Goal: Task Accomplishment & Management: Use online tool/utility

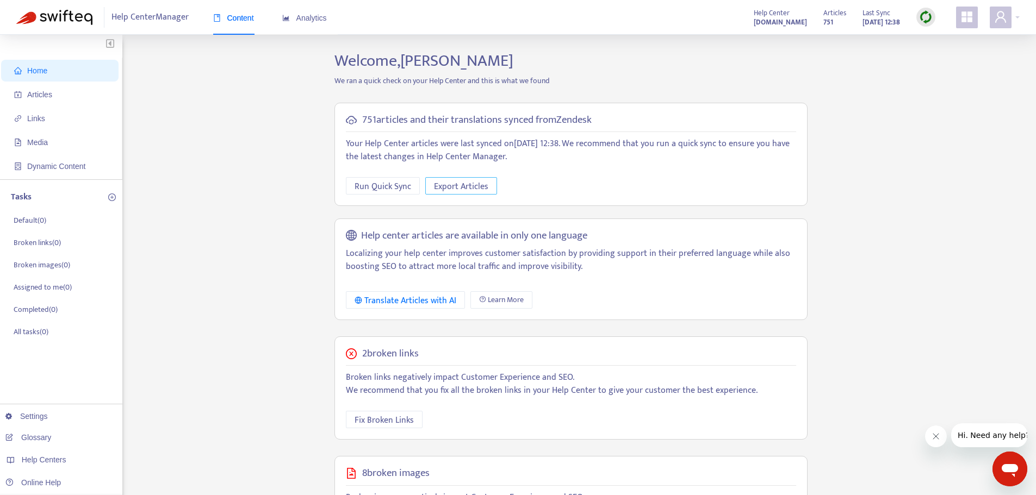
click at [458, 185] on span "Export Articles" at bounding box center [461, 187] width 54 height 14
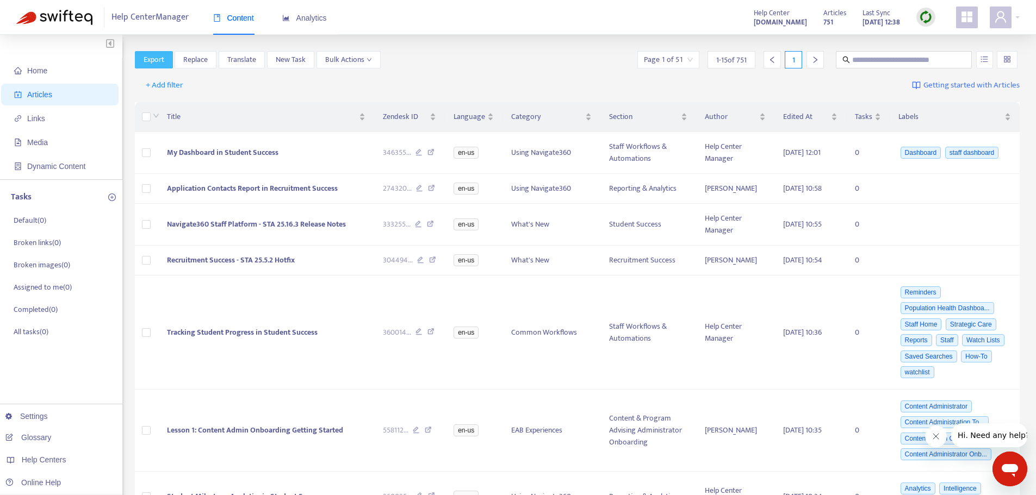
click at [158, 58] on span "Export" at bounding box center [154, 60] width 21 height 12
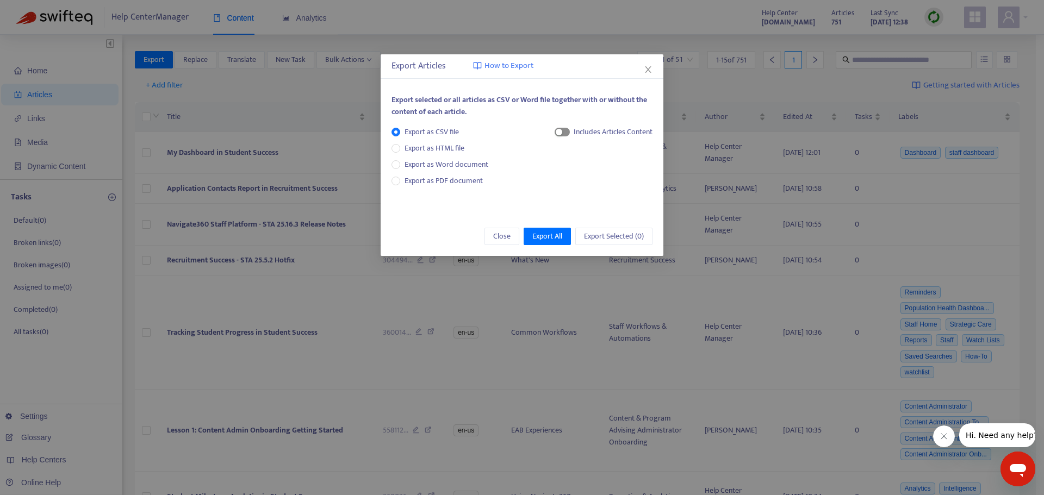
click at [559, 134] on div "button" at bounding box center [559, 132] width 7 height 7
click at [545, 237] on span "Export All" at bounding box center [547, 237] width 30 height 12
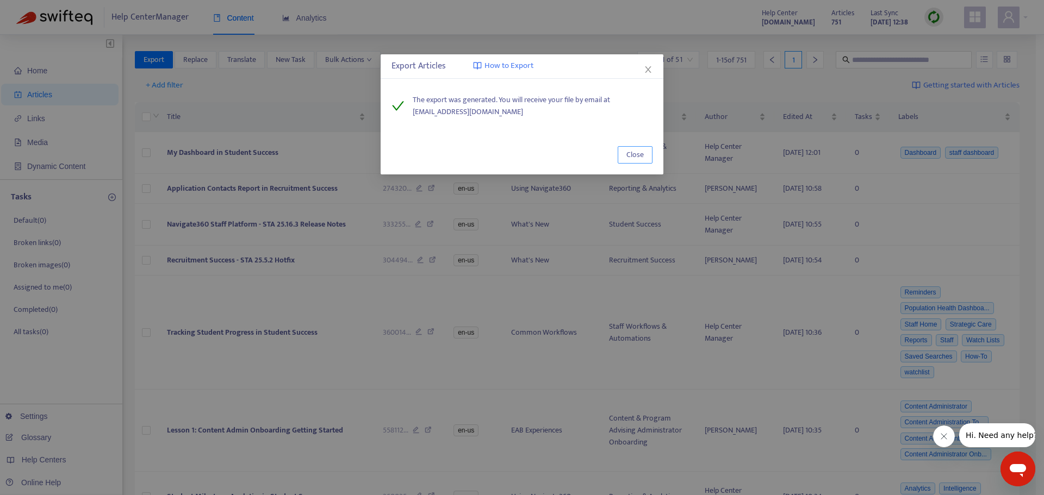
click at [638, 151] on span "Close" at bounding box center [634, 155] width 17 height 12
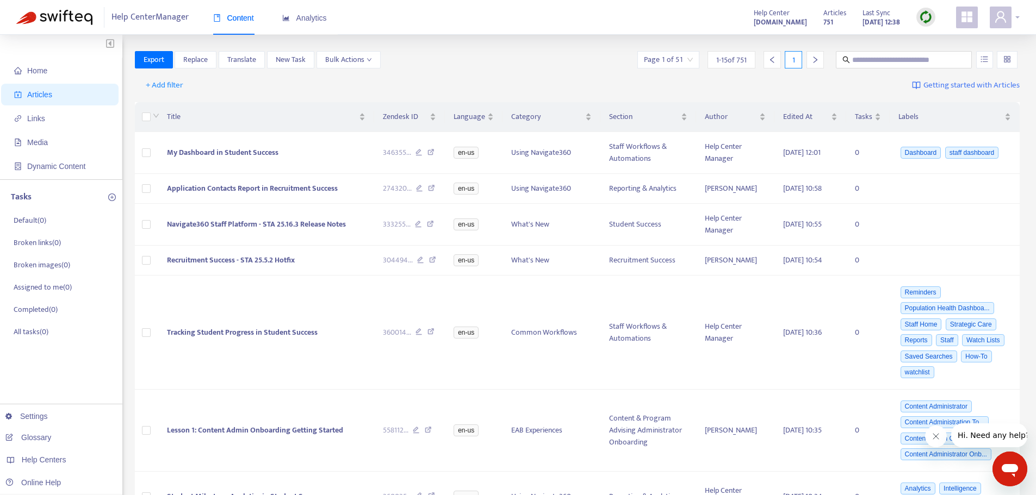
click at [1010, 20] on span at bounding box center [1001, 18] width 22 height 22
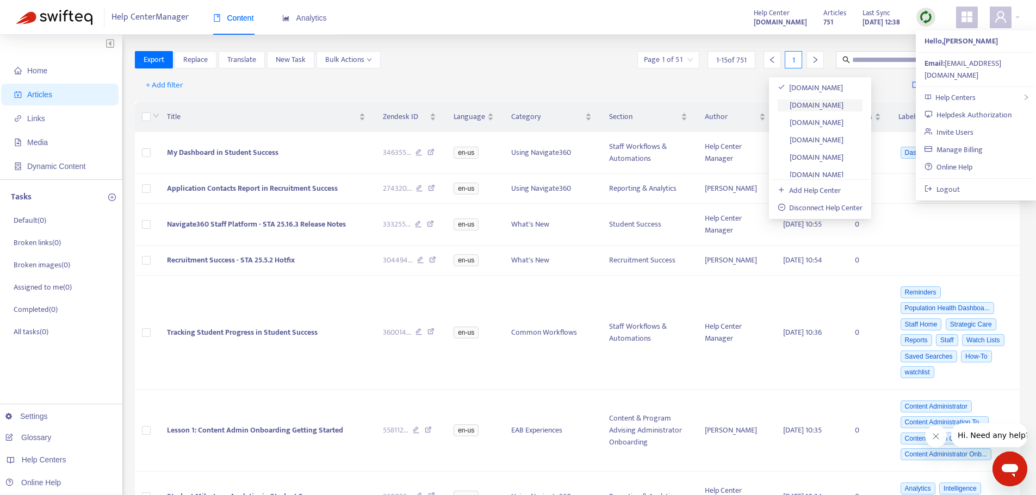
click at [835, 105] on link "[DOMAIN_NAME]" at bounding box center [811, 105] width 66 height 13
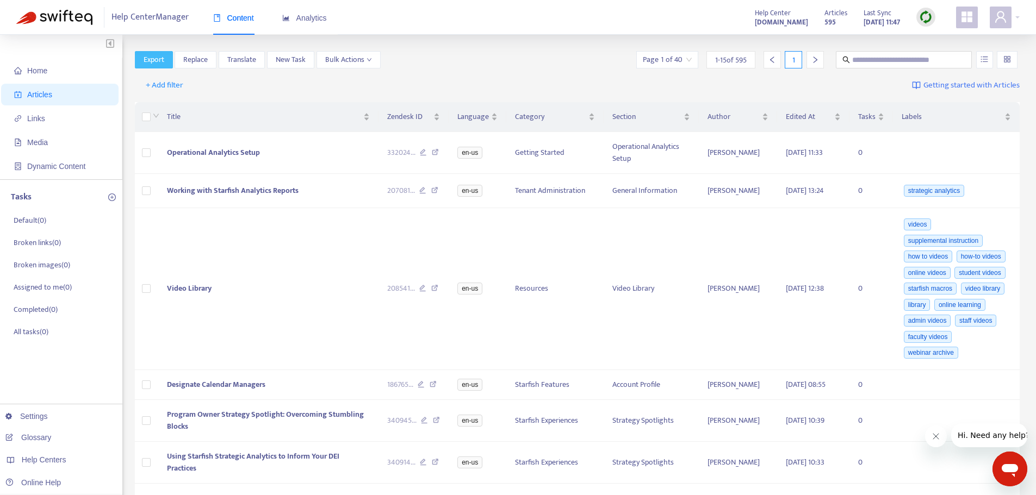
click at [150, 56] on span "Export" at bounding box center [154, 60] width 21 height 12
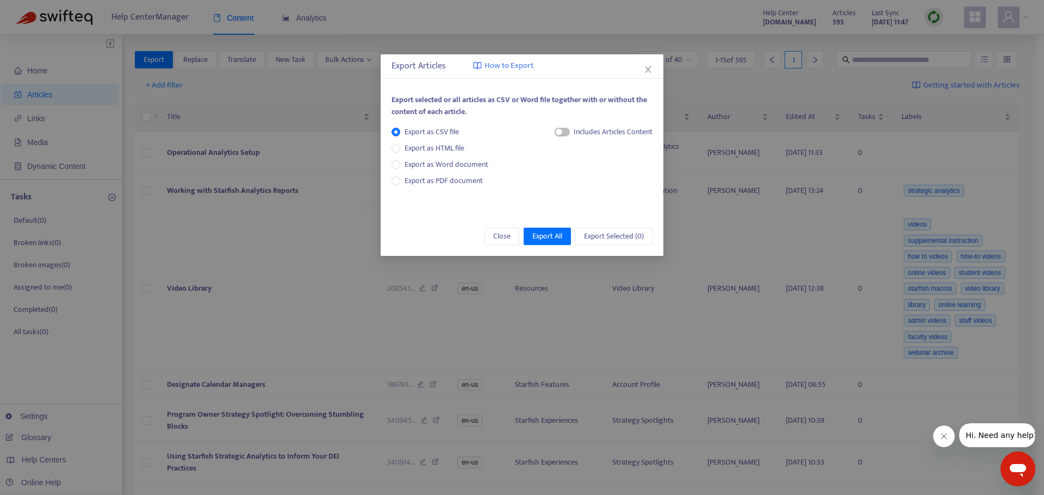
click at [593, 137] on div "Includes Articles Content" at bounding box center [613, 132] width 79 height 12
click at [570, 133] on div "Includes Articles Content" at bounding box center [604, 136] width 98 height 20
click at [559, 129] on div "button" at bounding box center [559, 132] width 7 height 7
click at [555, 233] on span "Export All" at bounding box center [547, 237] width 30 height 12
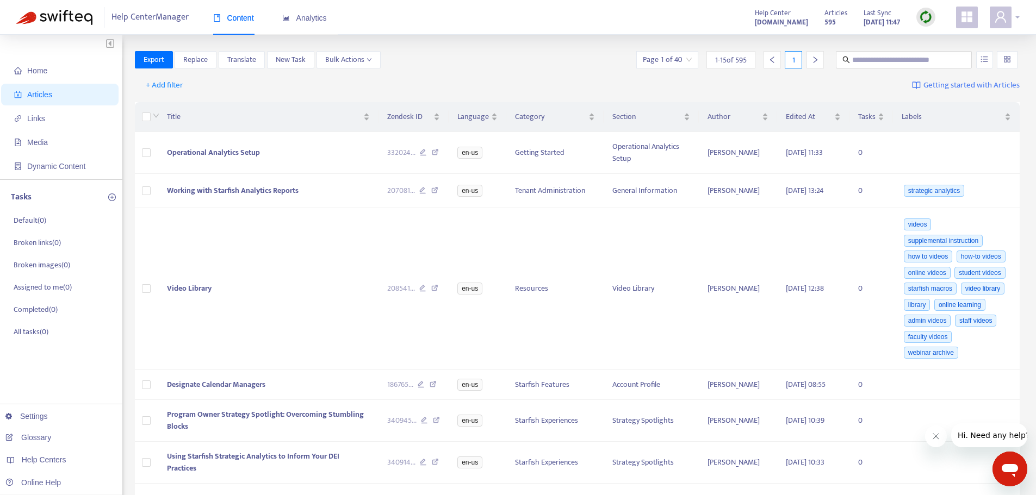
click at [1014, 22] on div at bounding box center [1005, 18] width 30 height 22
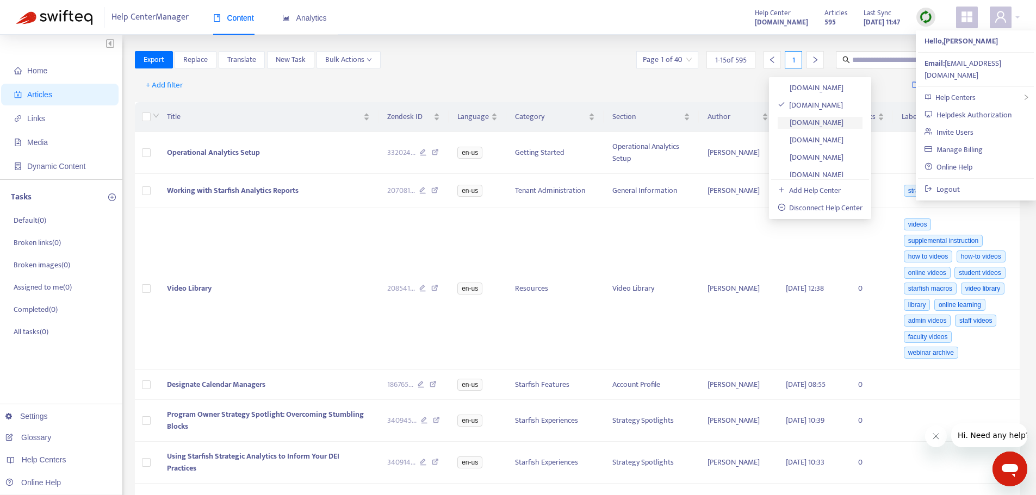
click at [842, 120] on link "[DOMAIN_NAME]" at bounding box center [811, 122] width 66 height 13
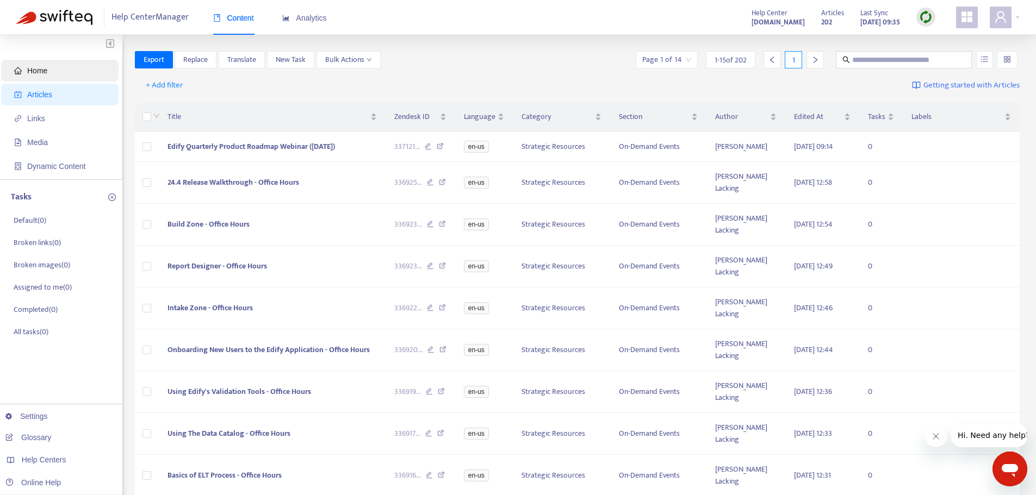
click at [69, 71] on span "Home" at bounding box center [62, 71] width 96 height 22
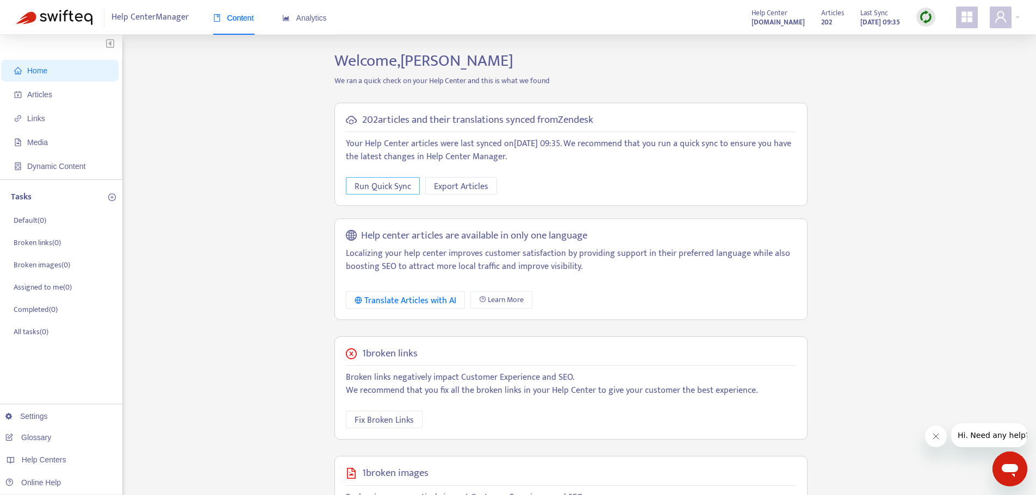
click at [366, 183] on span "Run Quick Sync" at bounding box center [383, 187] width 57 height 14
click at [485, 183] on span "Export Articles" at bounding box center [465, 187] width 54 height 14
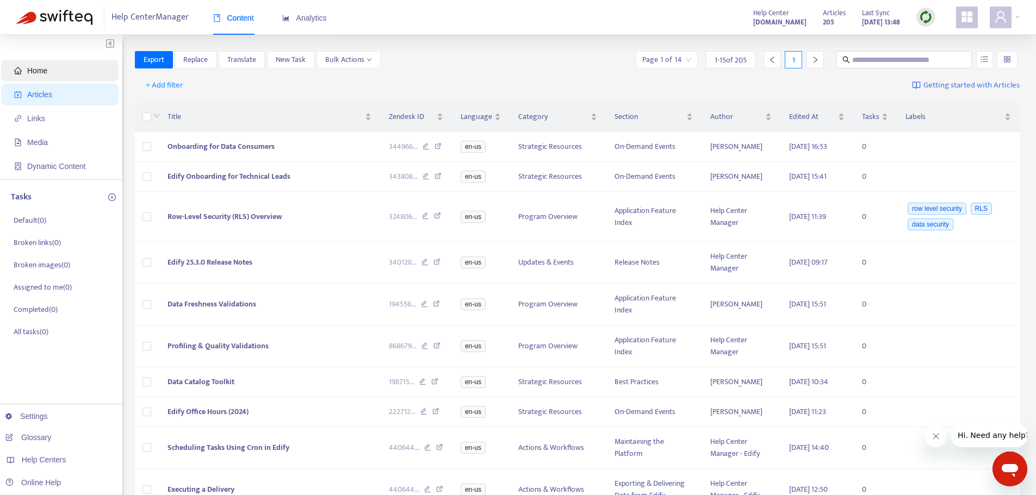
click at [47, 76] on span "Home" at bounding box center [62, 71] width 96 height 22
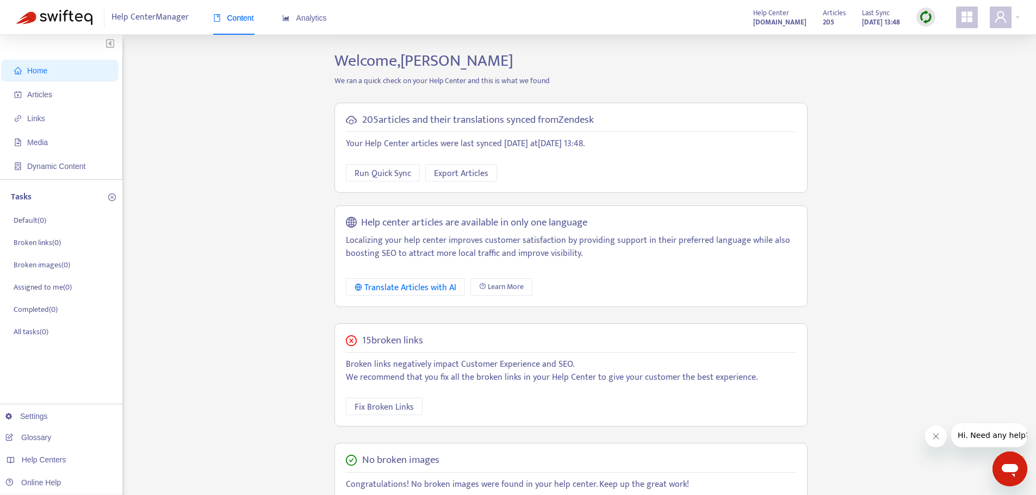
click at [925, 16] on img at bounding box center [926, 17] width 14 height 14
click at [956, 57] on link "Full Sync" at bounding box center [944, 57] width 39 height 13
click at [468, 172] on span "Export Articles" at bounding box center [461, 174] width 54 height 14
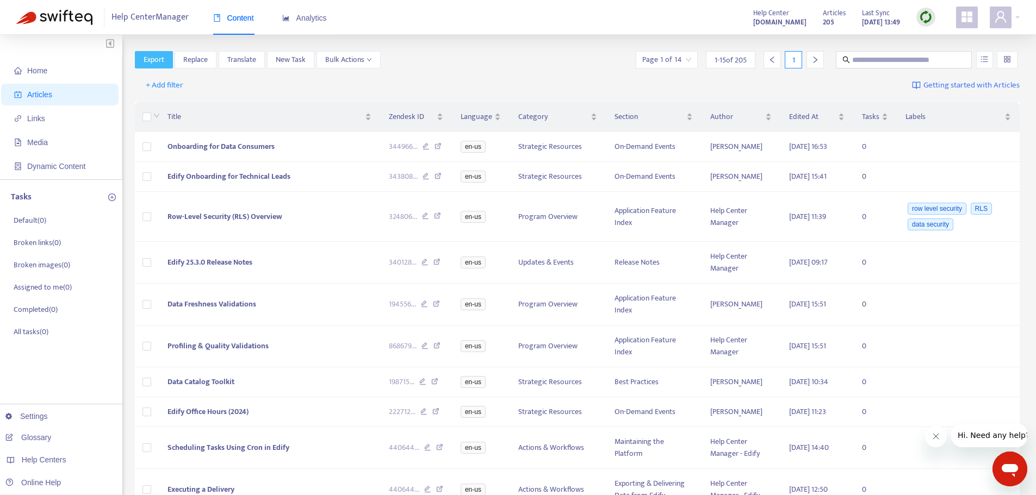
click at [156, 60] on span "Export" at bounding box center [154, 60] width 21 height 12
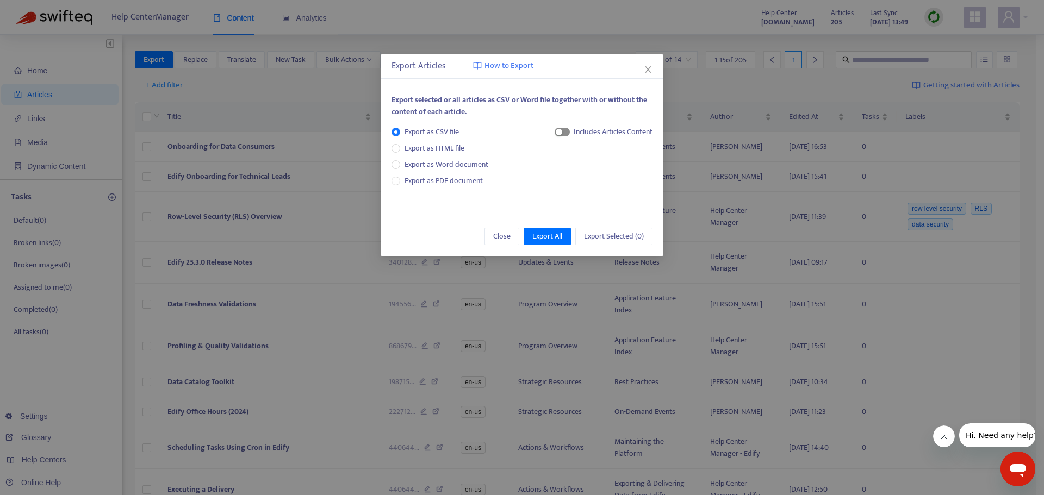
click at [559, 131] on div "button" at bounding box center [559, 132] width 7 height 7
click at [544, 233] on span "Export All" at bounding box center [547, 237] width 30 height 12
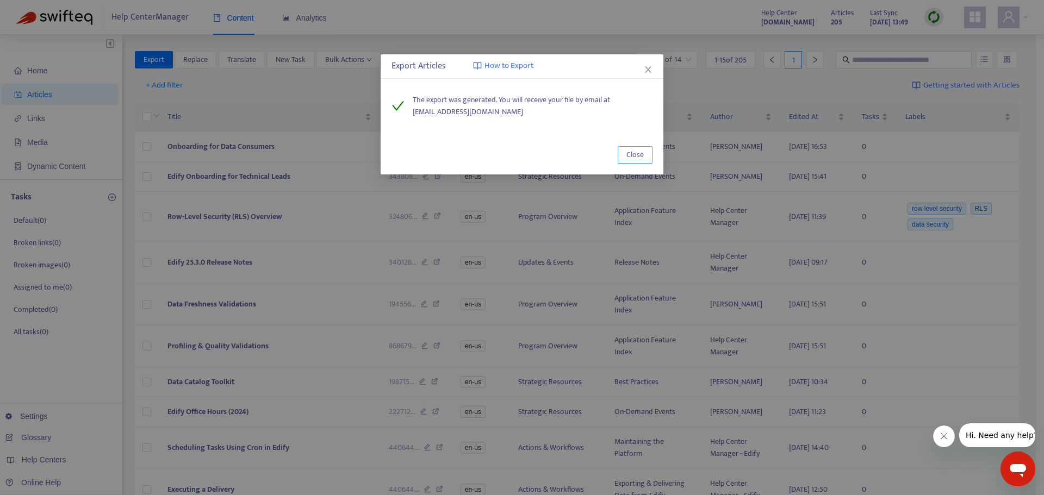
click at [637, 156] on span "Close" at bounding box center [634, 155] width 17 height 12
